Goal: Information Seeking & Learning: Find specific page/section

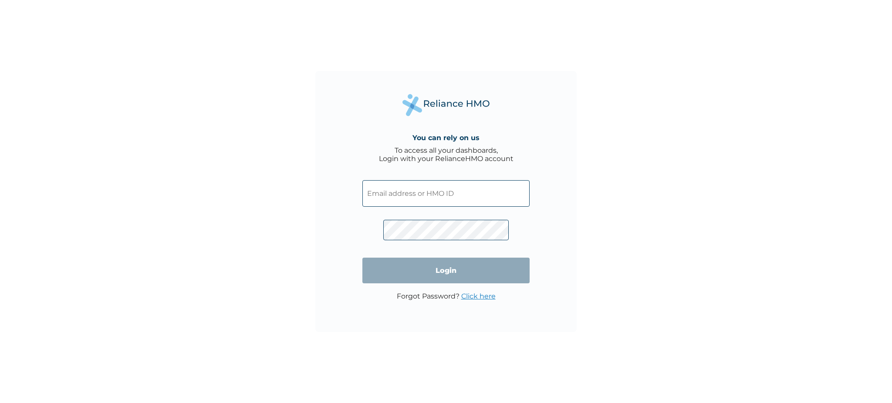
click at [411, 198] on input "text" at bounding box center [445, 193] width 167 height 27
type input "[PERSON_NAME][EMAIL_ADDRESS][DOMAIN_NAME]"
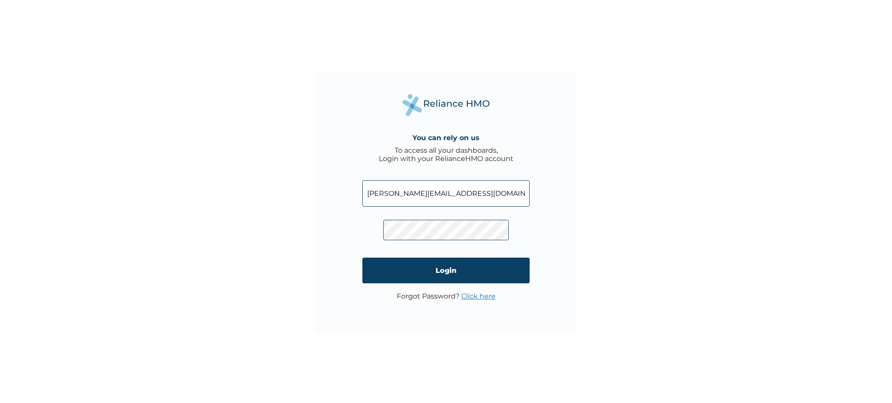
click input "Login" at bounding box center [445, 271] width 167 height 26
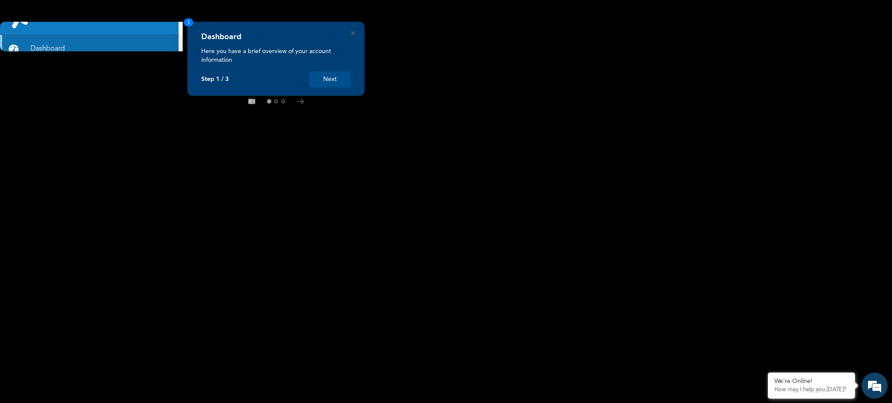
click at [353, 37] on div "Dashboard Here you have a brief overview of your account information Step 1 / 3…" at bounding box center [275, 59] width 177 height 74
click at [350, 31] on div "Dashboard Here you have a brief overview of your account information Step 1 / 3…" at bounding box center [275, 59] width 177 height 74
click at [335, 84] on button "Next" at bounding box center [329, 79] width 41 height 16
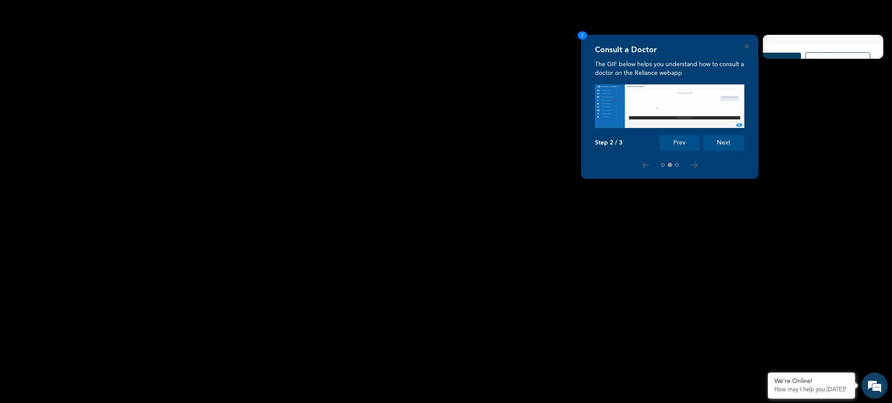
click at [746, 49] on div "Consult a Doctor The GIF below helps you understand how to consult a doctor on …" at bounding box center [669, 107] width 177 height 144
click at [745, 47] on icon "Close" at bounding box center [747, 46] width 4 height 4
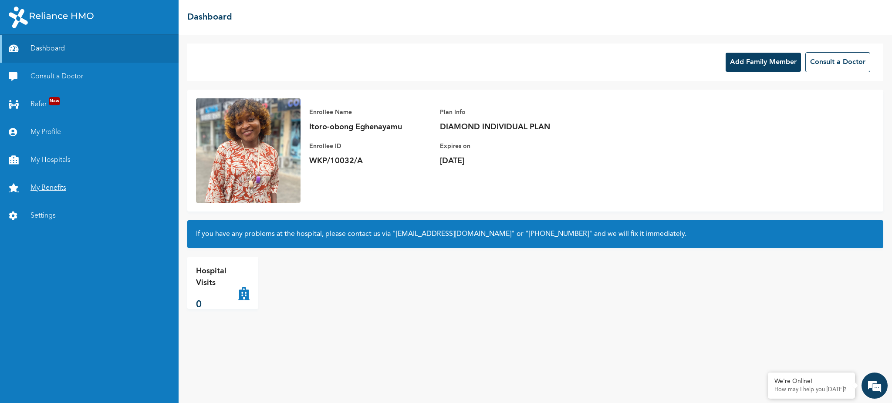
click at [35, 174] on link "My Benefits" at bounding box center [89, 188] width 179 height 28
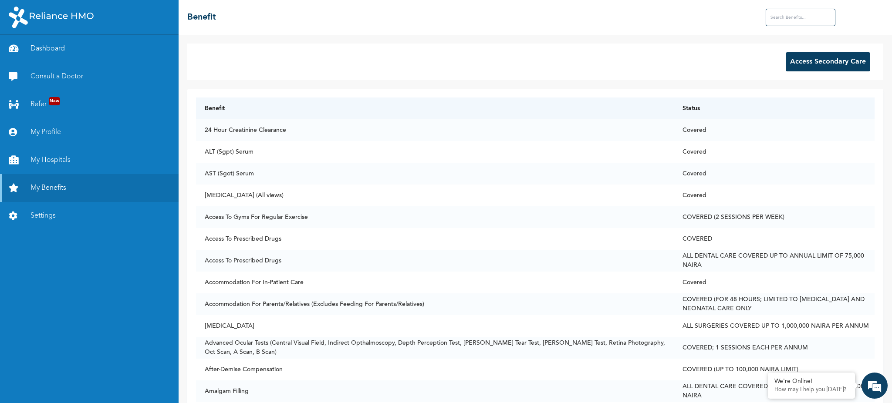
click at [797, 12] on input "text" at bounding box center [801, 17] width 70 height 17
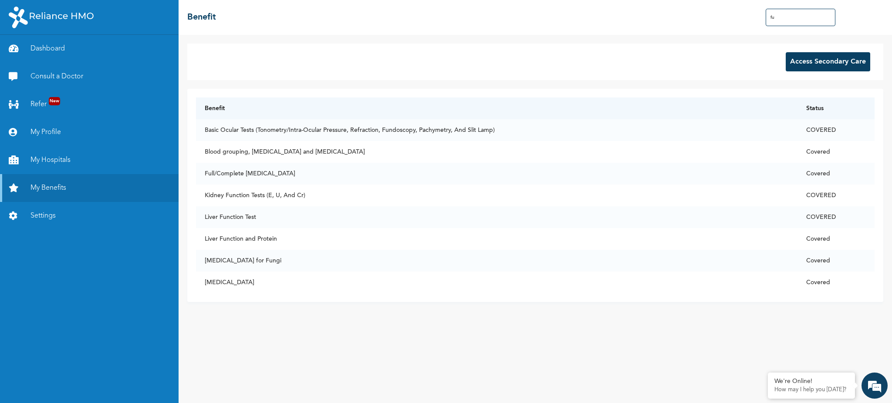
type input "f"
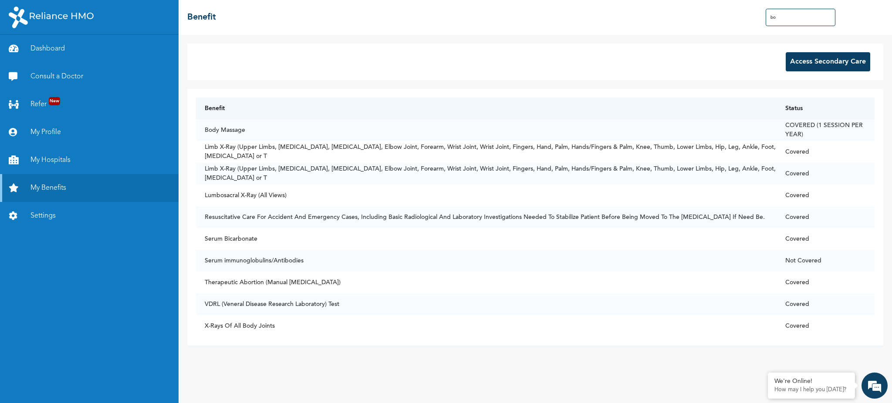
type input "b"
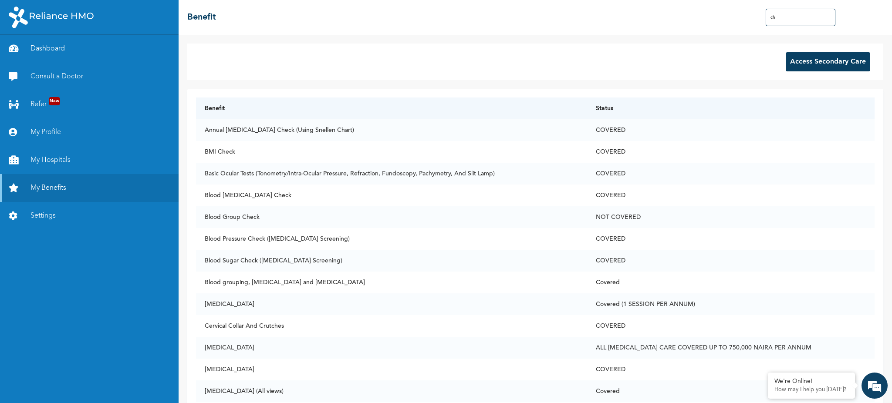
type input "c"
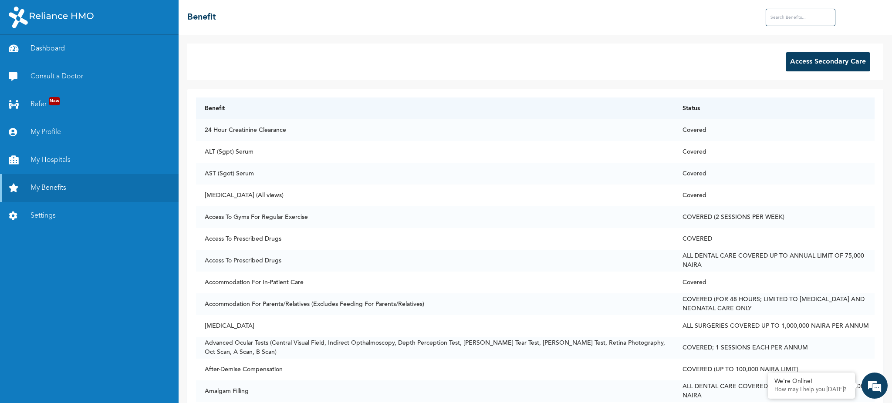
click at [848, 52] on button "Access Secondary Care" at bounding box center [828, 61] width 84 height 19
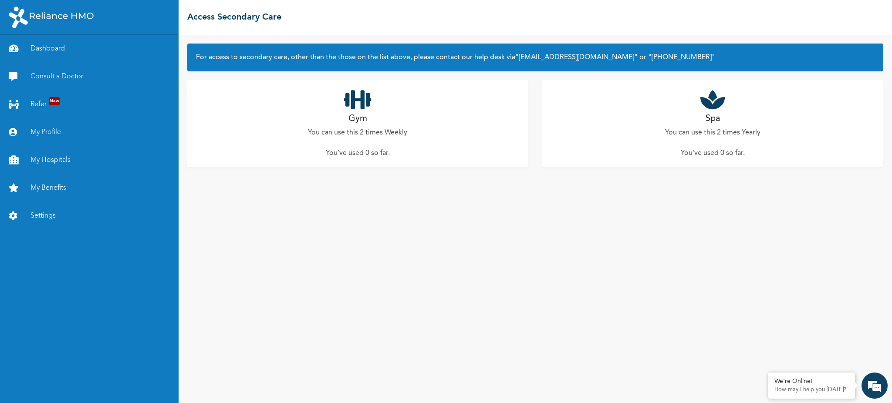
click at [356, 89] on icon at bounding box center [357, 100] width 27 height 22
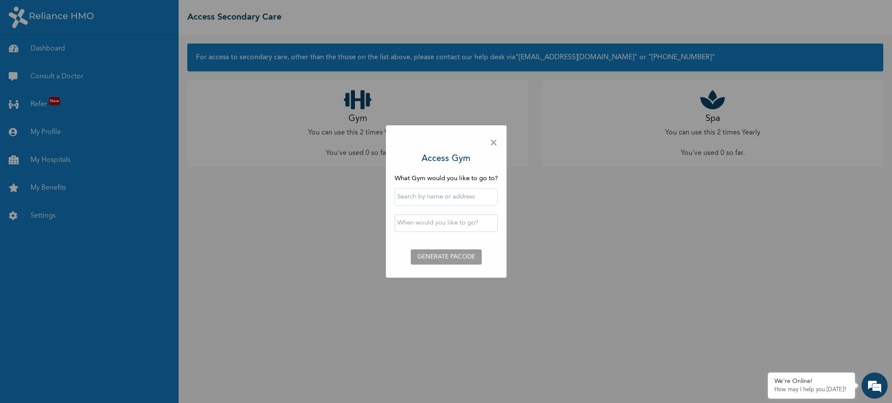
click at [434, 200] on input "text" at bounding box center [446, 197] width 103 height 17
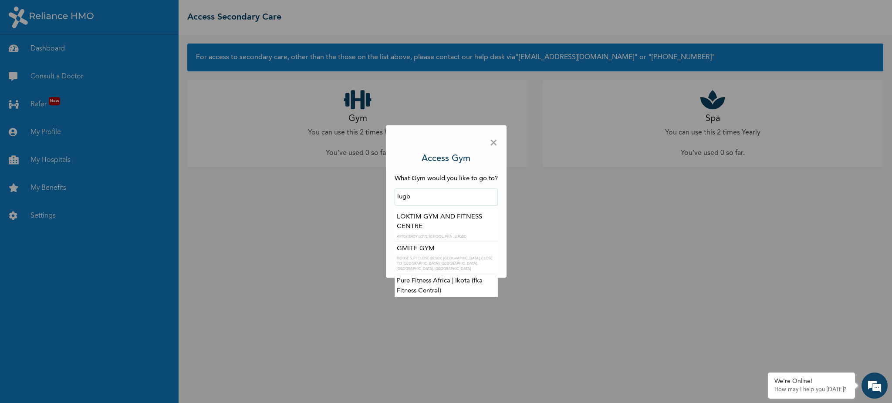
type input "lugbe"
click at [490, 152] on span "×" at bounding box center [494, 143] width 8 height 18
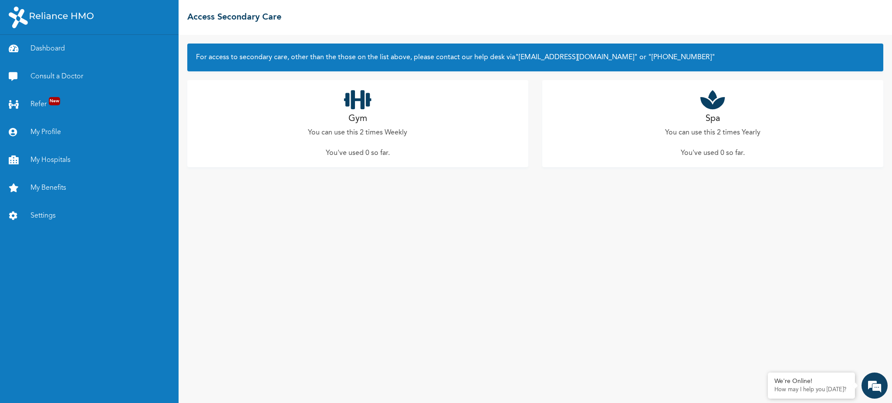
click at [715, 89] on icon at bounding box center [712, 100] width 24 height 22
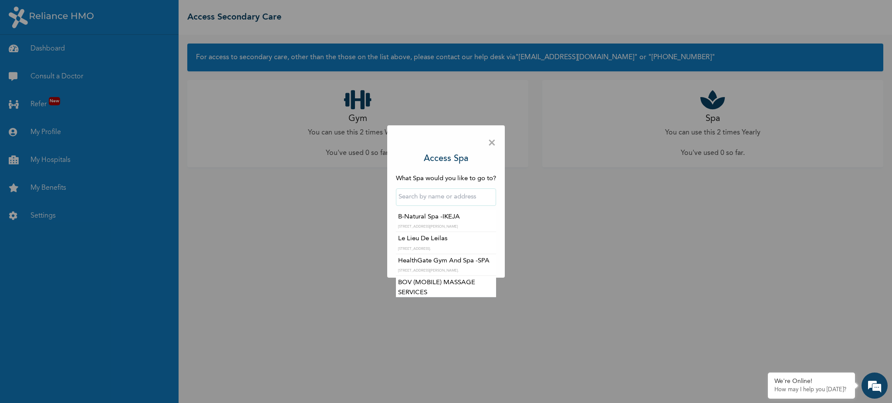
click at [456, 201] on input "text" at bounding box center [446, 197] width 100 height 17
type input "abuja"
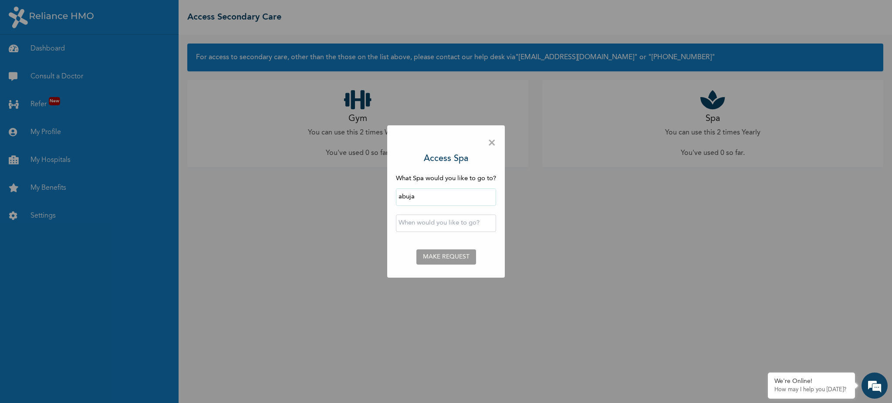
click at [597, 163] on div "× Access Spa What Spa would you like to go to? abuja ‹ [DATE] › Su Mo Tu We Th …" at bounding box center [446, 201] width 892 height 403
